Goal: Transaction & Acquisition: Purchase product/service

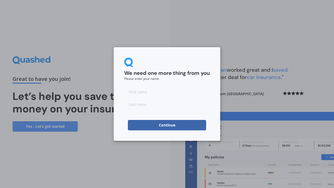
click at [140, 93] on input at bounding box center [167, 92] width 86 height 10
type input "[PERSON_NAME]"
click at [140, 105] on input at bounding box center [167, 104] width 86 height 10
type input "[PERSON_NAME]"
click at [162, 125] on button "Continue" at bounding box center [167, 125] width 78 height 10
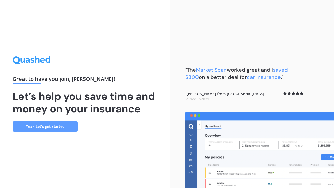
click at [38, 125] on link "Yes - Let’s get started" at bounding box center [45, 126] width 65 height 10
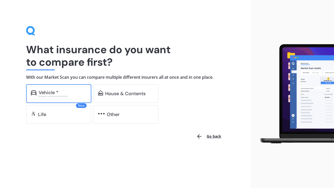
click at [50, 93] on div "Vehicle *" at bounding box center [49, 92] width 20 height 5
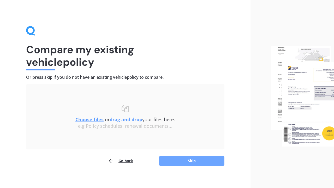
click at [187, 164] on button "Skip" at bounding box center [191, 161] width 65 height 10
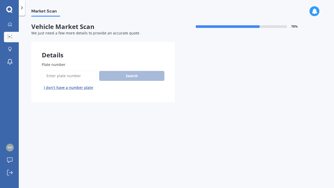
click at [61, 77] on input "Plate number" at bounding box center [69, 76] width 55 height 11
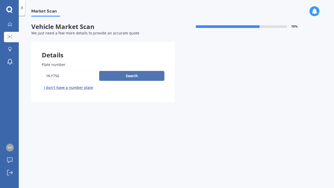
type input "HLY756"
click at [125, 78] on button "Search" at bounding box center [131, 76] width 65 height 10
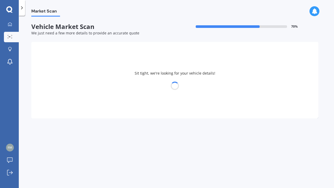
select select "TOYOTA"
select select "HIGHLANDER"
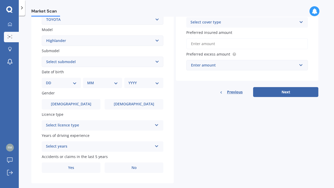
scroll to position [110, 0]
click at [77, 85] on div "DD 01 02 03 04 05 06 07 08 09 10 11 12 13 14 15 16 17 18 19 20 21 22 23 24 25 2…" at bounding box center [61, 83] width 39 height 10
click at [74, 83] on select "DD 01 02 03 04 05 06 07 08 09 10 11 12 13 14 15 16 17 18 19 20 21 22 23 24 25 2…" at bounding box center [61, 83] width 31 height 6
select select "25"
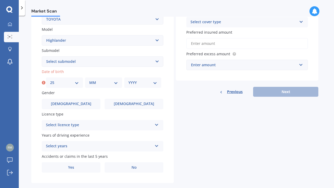
click at [115, 86] on div "MM 01 02 03 04 05 06 07 08 09 10 11 12" at bounding box center [103, 83] width 37 height 10
click at [116, 84] on select "MM 01 02 03 04 05 06 07 08 09 10 11 12" at bounding box center [103, 83] width 29 height 6
select select "10"
click at [151, 82] on select "YYYY 2025 2024 2023 2022 2021 2020 2019 2018 2017 2016 2015 2014 2013 2012 2011…" at bounding box center [142, 83] width 29 height 6
select select "1993"
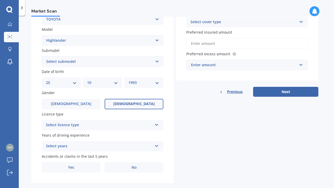
click at [126, 104] on label "[DEMOGRAPHIC_DATA]" at bounding box center [134, 104] width 59 height 10
click at [0, 0] on input "[DEMOGRAPHIC_DATA]" at bounding box center [0, 0] width 0 height 0
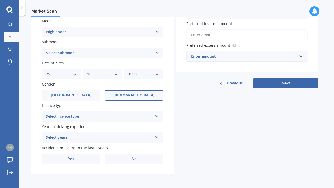
click at [113, 120] on div "Select licence type NZ Full NZ Restricted NZ Learners [GEOGRAPHIC_DATA] [GEOGRA…" at bounding box center [103, 117] width 122 height 10
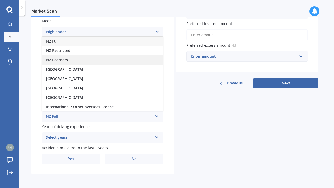
click at [76, 62] on div "NZ Learners" at bounding box center [102, 59] width 121 height 9
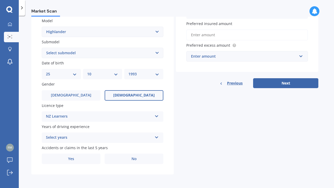
click at [96, 137] on div "Select years" at bounding box center [99, 138] width 107 height 6
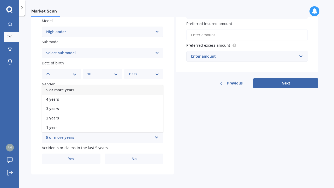
click at [75, 92] on div "5 or more years" at bounding box center [102, 89] width 121 height 9
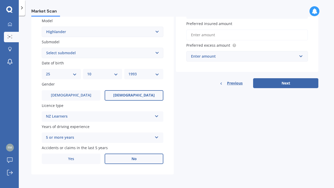
click at [134, 162] on label "No" at bounding box center [134, 159] width 59 height 10
click at [0, 0] on input "No" at bounding box center [0, 0] width 0 height 0
click at [216, 36] on input "Preferred insured amount" at bounding box center [247, 35] width 122 height 11
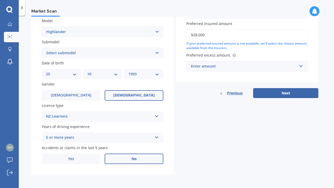
type input "$28,000"
click at [303, 68] on input "text" at bounding box center [245, 66] width 117 height 10
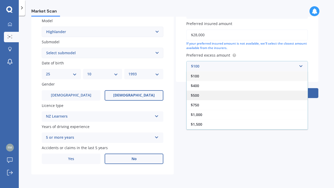
click at [209, 95] on div "$500" at bounding box center [247, 96] width 121 height 10
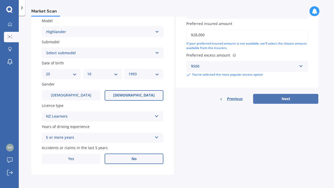
click at [279, 101] on button "Next" at bounding box center [285, 99] width 65 height 10
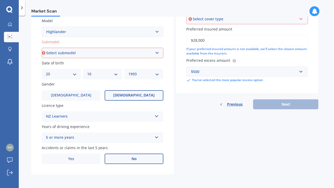
click at [138, 54] on select "Select submodel (All other) Hybrid Petrol V6 2WD Petrol V6 4WD" at bounding box center [103, 53] width 122 height 10
select select "PETROL V6 4WD"
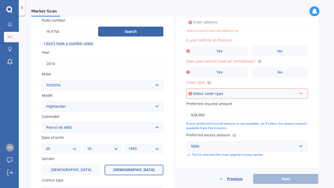
scroll to position [36, 0]
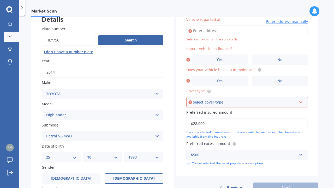
click at [218, 31] on input "Vehicle is parked at" at bounding box center [247, 30] width 122 height 11
type input "[STREET_ADDRESS]"
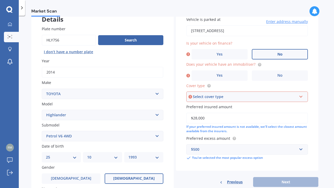
click at [263, 54] on label "No" at bounding box center [280, 54] width 56 height 10
click at [0, 0] on input "No" at bounding box center [0, 0] width 0 height 0
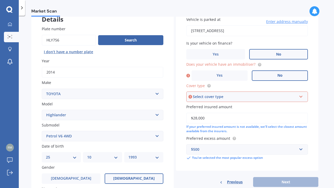
click at [268, 74] on label "No" at bounding box center [280, 76] width 56 height 10
click at [0, 0] on input "No" at bounding box center [0, 0] width 0 height 0
click at [267, 96] on div "Select cover type" at bounding box center [245, 97] width 104 height 6
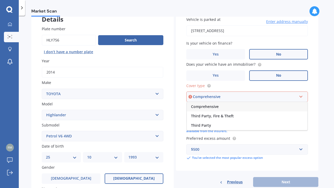
click at [263, 106] on div "Comprehensive" at bounding box center [247, 106] width 121 height 9
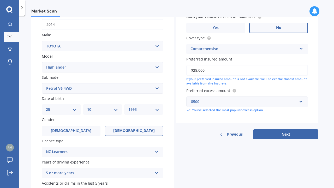
scroll to position [89, 0]
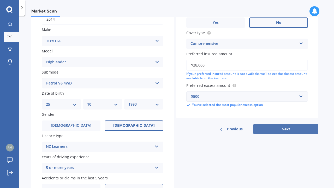
click at [281, 130] on button "Next" at bounding box center [285, 129] width 65 height 10
select select "25"
select select "10"
select select "1993"
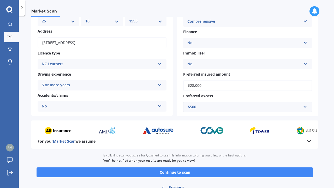
scroll to position [81, 0]
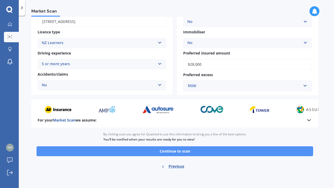
click at [179, 152] on button "Continue to scan" at bounding box center [175, 151] width 277 height 10
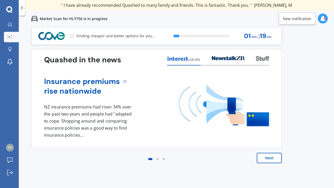
click at [263, 159] on button "Next" at bounding box center [269, 158] width 25 height 10
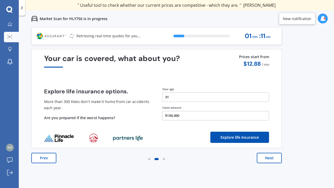
click at [263, 159] on button "Next" at bounding box center [269, 158] width 25 height 10
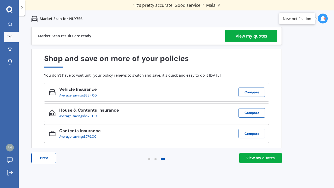
click at [242, 36] on div "View my quotes" at bounding box center [252, 36] width 32 height 13
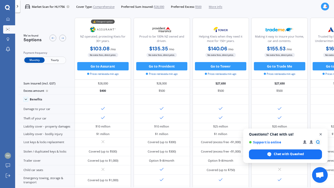
click at [321, 135] on span "Open chat" at bounding box center [321, 134] width 7 height 7
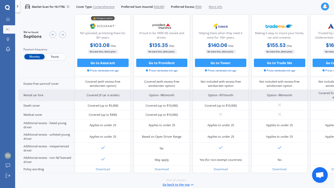
scroll to position [210, 0]
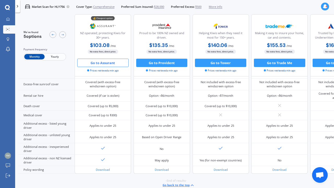
click at [103, 63] on button "Go to Assurant" at bounding box center [102, 63] width 51 height 8
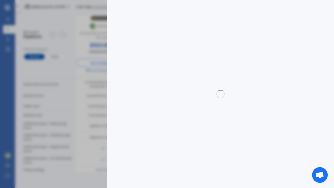
select select "Monthly"
select select "full"
select select "0"
select select "Canterbury"
select select "TOYOTA"
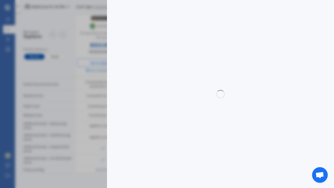
select select "HIGHLANDER"
select select "PETROL V6 4WD"
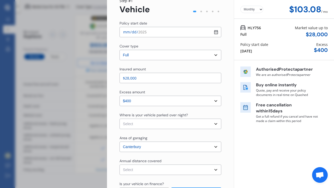
scroll to position [53, 0]
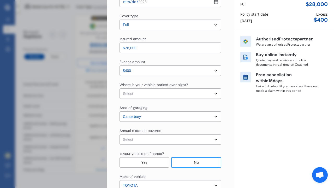
click at [195, 96] on select "Select In a garage On own property On street or road" at bounding box center [171, 94] width 102 height 10
select select "On street or road"
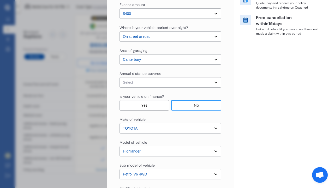
click at [167, 84] on select "Select Low (less than 15,000km per year) Average (15,000-30,000km per year) Hig…" at bounding box center [171, 82] width 102 height 10
select select "15000"
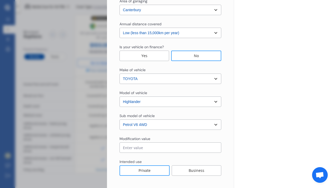
scroll to position [185, 0]
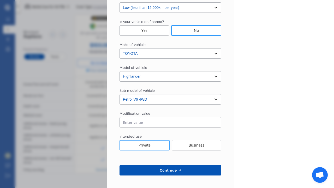
click at [167, 172] on span "Continue" at bounding box center [168, 170] width 19 height 4
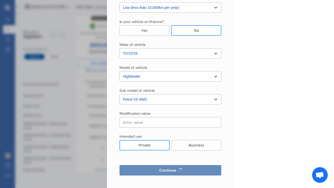
select select "Miss"
select select "25"
select select "10"
select select "1993"
select select "learner"
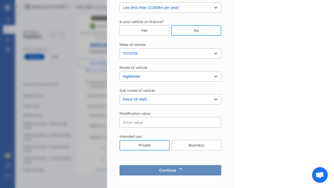
select select "more than 4 years"
select select "[GEOGRAPHIC_DATA]"
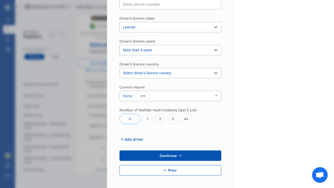
scroll to position [0, 0]
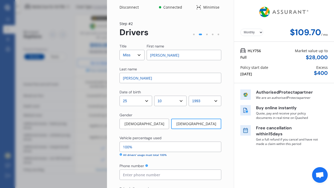
click at [140, 56] on select "Select Mr Mrs Miss Ms Dr" at bounding box center [132, 55] width 25 height 10
click at [132, 54] on select "Select Mr Mrs Miss Ms Dr" at bounding box center [132, 55] width 25 height 10
select select "Ms"
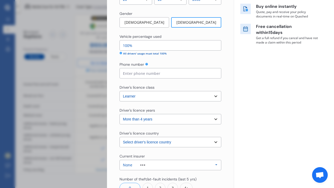
scroll to position [115, 0]
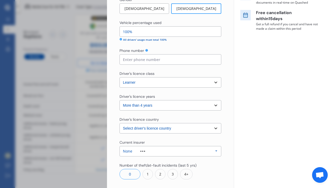
click at [142, 59] on input at bounding box center [171, 59] width 102 height 10
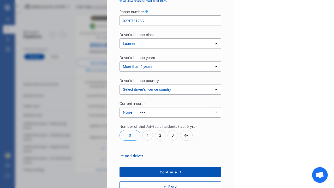
scroll to position [171, 0]
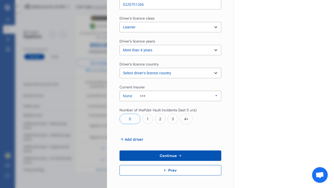
type input "0220751266"
click at [176, 155] on span "Continue" at bounding box center [168, 156] width 19 height 4
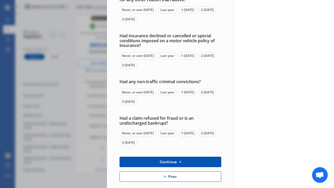
scroll to position [0, 0]
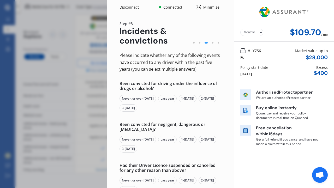
click at [136, 99] on div "Never, or over [DATE]" at bounding box center [138, 98] width 37 height 7
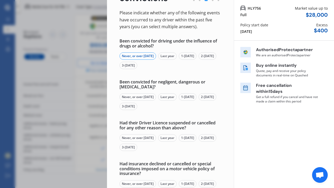
click at [136, 97] on div "Never, or over [DATE]" at bounding box center [138, 96] width 37 height 7
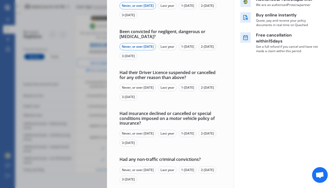
click at [133, 88] on div "Never, or over [DATE]" at bounding box center [138, 87] width 37 height 7
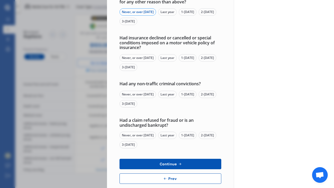
click at [139, 59] on div "Never, or over [DATE]" at bounding box center [138, 57] width 37 height 7
click at [142, 92] on div "Never, or over [DATE]" at bounding box center [138, 94] width 37 height 7
click at [141, 135] on div "Never, or over [DATE]" at bounding box center [138, 135] width 37 height 7
click at [174, 164] on span "Continue" at bounding box center [168, 164] width 19 height 4
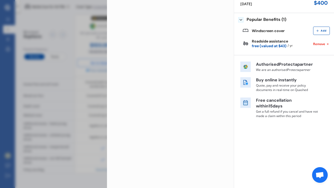
scroll to position [0, 0]
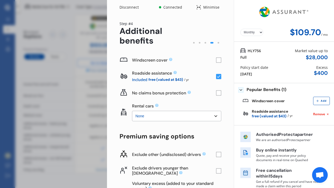
click at [216, 60] on rect at bounding box center [218, 60] width 5 height 5
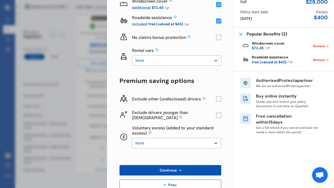
scroll to position [70, 0]
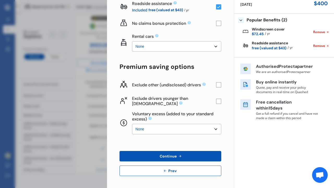
click at [216, 23] on rect at bounding box center [218, 23] width 5 height 5
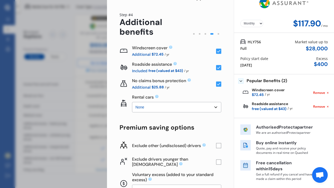
click at [216, 84] on rect at bounding box center [218, 84] width 5 height 5
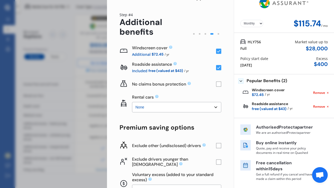
click at [216, 84] on rect at bounding box center [218, 84] width 5 height 5
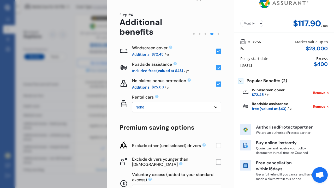
click at [216, 84] on rect at bounding box center [218, 84] width 5 height 5
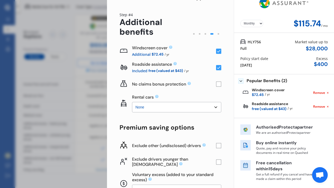
click at [216, 84] on rect at bounding box center [218, 84] width 5 height 5
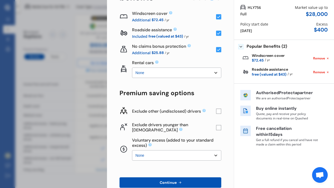
scroll to position [70, 0]
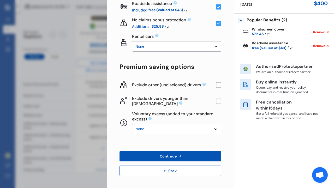
click at [217, 85] on rect at bounding box center [218, 84] width 5 height 5
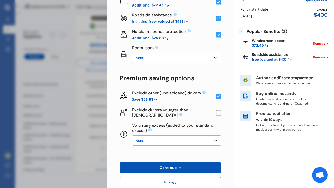
scroll to position [0, 0]
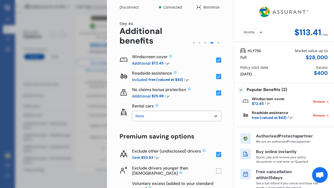
click at [255, 33] on select "Yearly Monthly" at bounding box center [252, 32] width 23 height 7
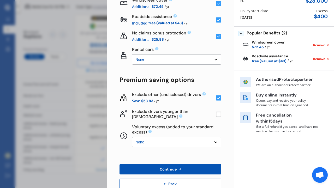
scroll to position [70, 0]
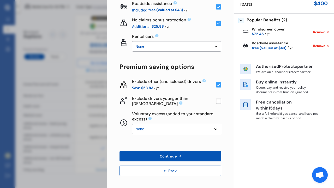
click at [166, 153] on button "Continue" at bounding box center [171, 156] width 102 height 10
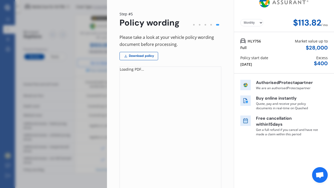
scroll to position [88, 0]
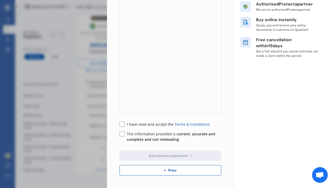
click at [121, 124] on rect at bounding box center [122, 124] width 5 height 5
click at [121, 137] on rect at bounding box center [122, 134] width 5 height 5
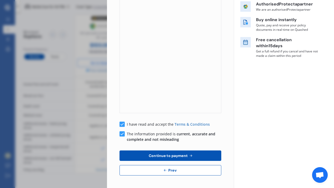
click at [169, 157] on span "Continue to payment" at bounding box center [168, 156] width 41 height 4
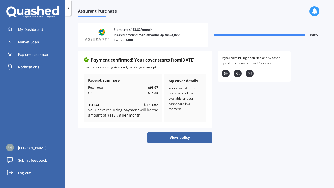
click at [174, 139] on button "View policy" at bounding box center [179, 138] width 65 height 10
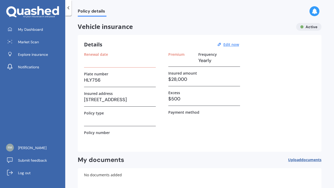
click at [68, 9] on icon at bounding box center [68, 7] width 5 height 5
